Goal: Find specific page/section: Find specific page/section

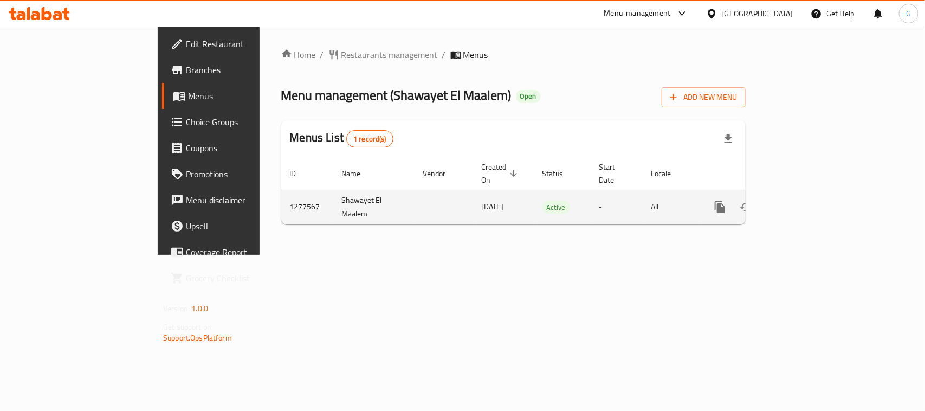
click at [804, 200] on icon "enhanced table" at bounding box center [797, 206] width 13 height 13
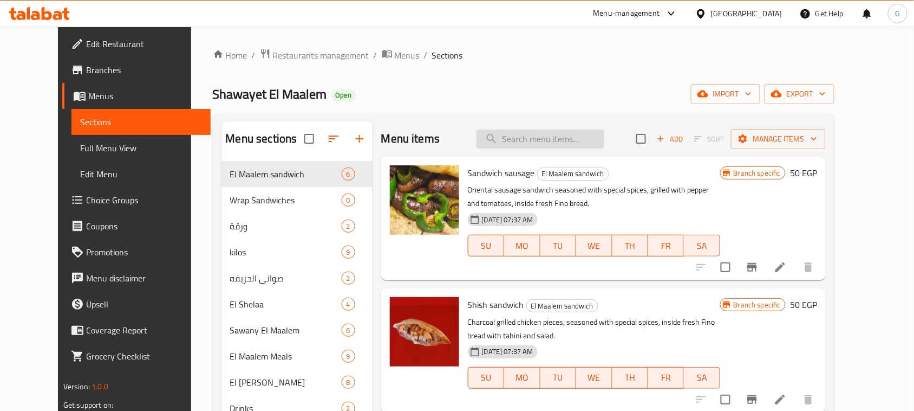
click at [567, 139] on input "search" at bounding box center [541, 138] width 128 height 19
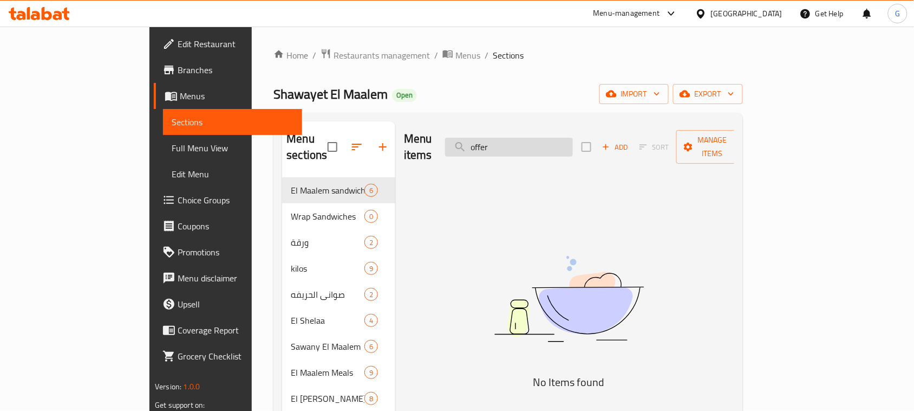
click at [567, 139] on input "offer" at bounding box center [509, 147] width 128 height 19
click at [573, 144] on input "offer" at bounding box center [509, 147] width 128 height 19
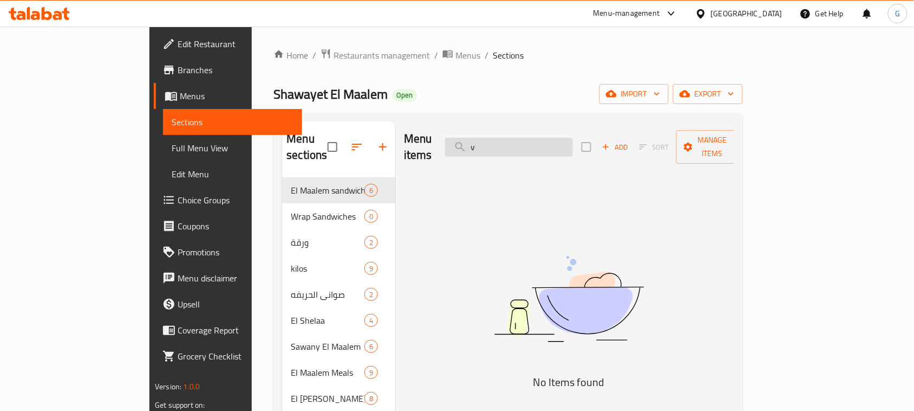
click at [573, 144] on input "v" at bounding box center [509, 147] width 128 height 19
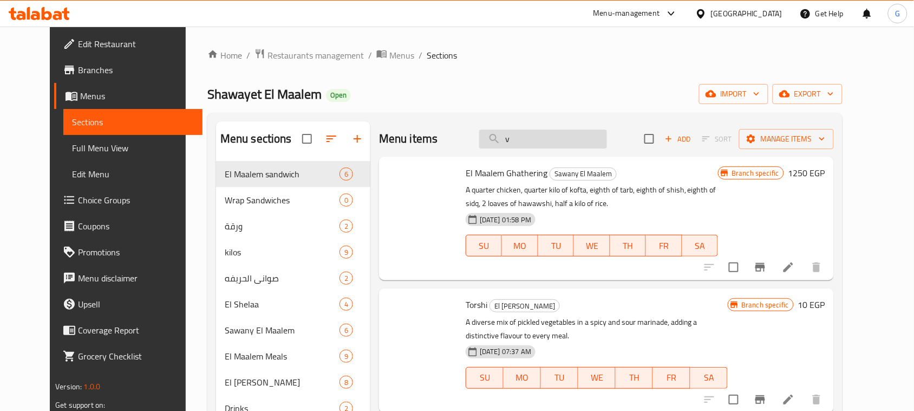
click at [606, 144] on input "v" at bounding box center [543, 138] width 128 height 19
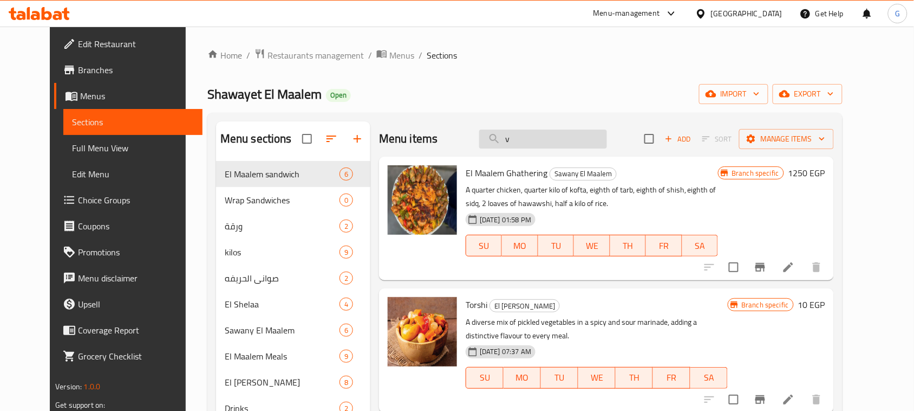
click at [606, 144] on input "v" at bounding box center [543, 138] width 128 height 19
paste input "Box 4"
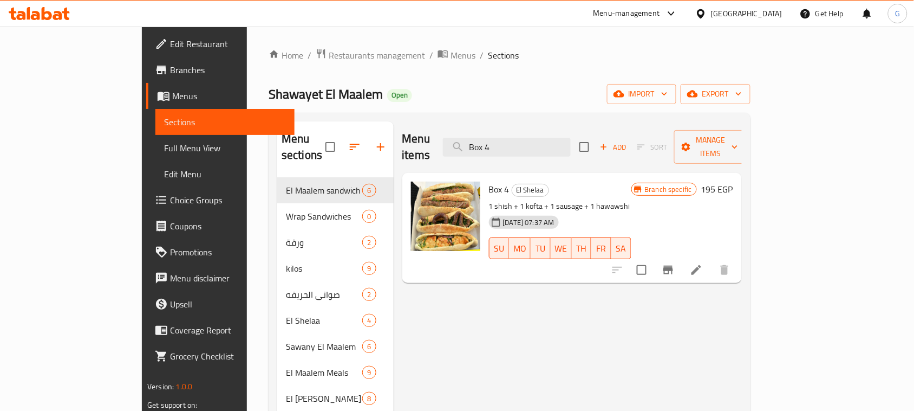
type input "Box 4"
click at [681, 258] on button "Branch-specific-item" at bounding box center [668, 270] width 26 height 26
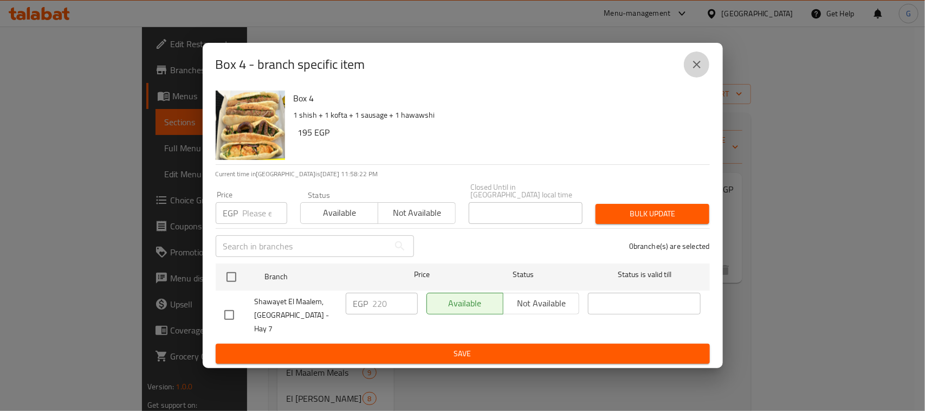
drag, startPoint x: 692, startPoint y: 71, endPoint x: 493, endPoint y: 148, distance: 213.6
click at [692, 71] on icon "close" at bounding box center [696, 64] width 13 height 13
